Goal: Task Accomplishment & Management: Complete application form

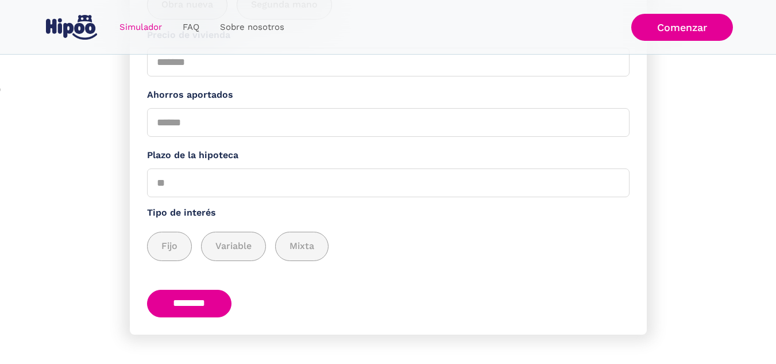
scroll to position [301, 0]
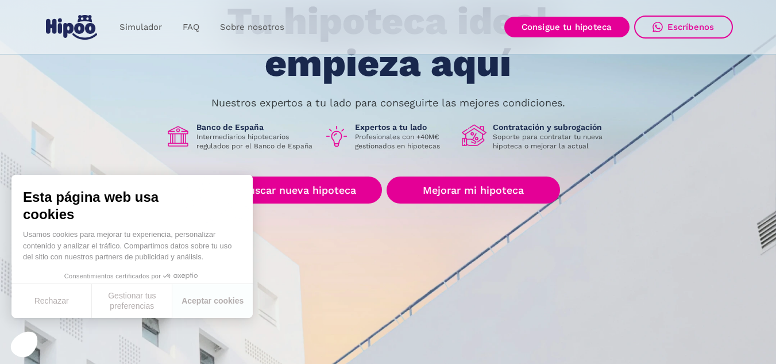
scroll to position [115, 0]
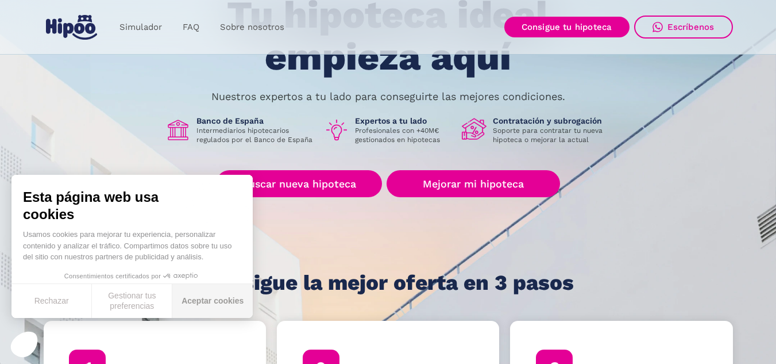
click at [208, 303] on button "Aceptar cookies" at bounding box center [212, 301] width 80 height 34
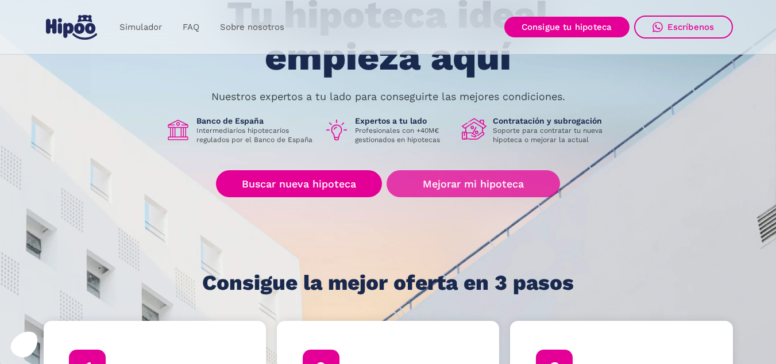
click at [471, 179] on link "Mejorar mi hipoteca" at bounding box center [473, 183] width 173 height 27
